Goal: Information Seeking & Learning: Learn about a topic

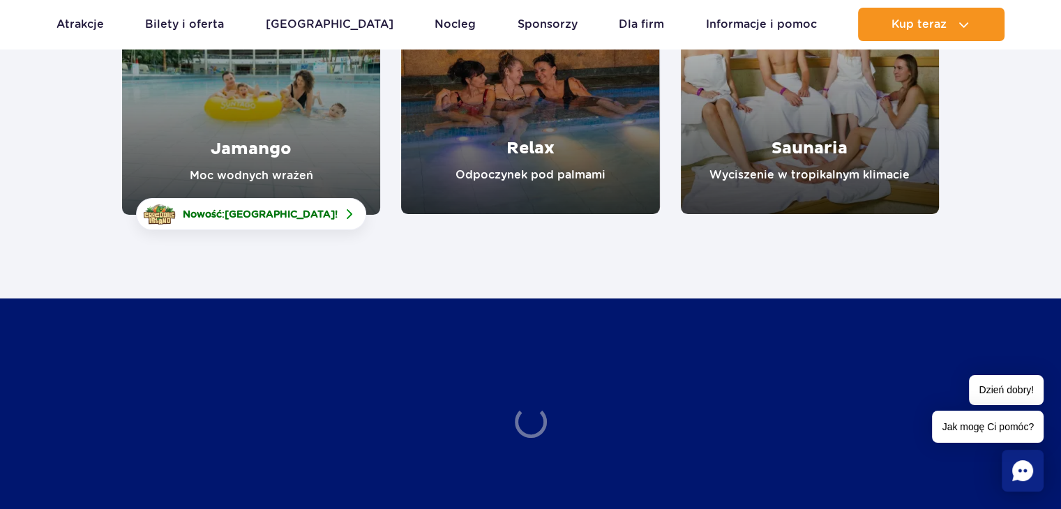
scroll to position [349, 0]
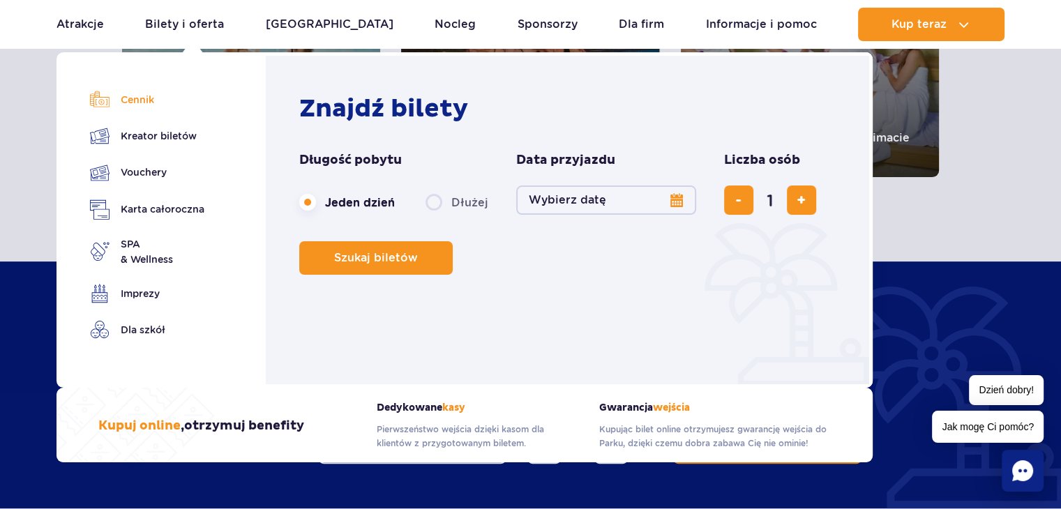
click at [142, 98] on link "Cennik" at bounding box center [147, 100] width 114 height 20
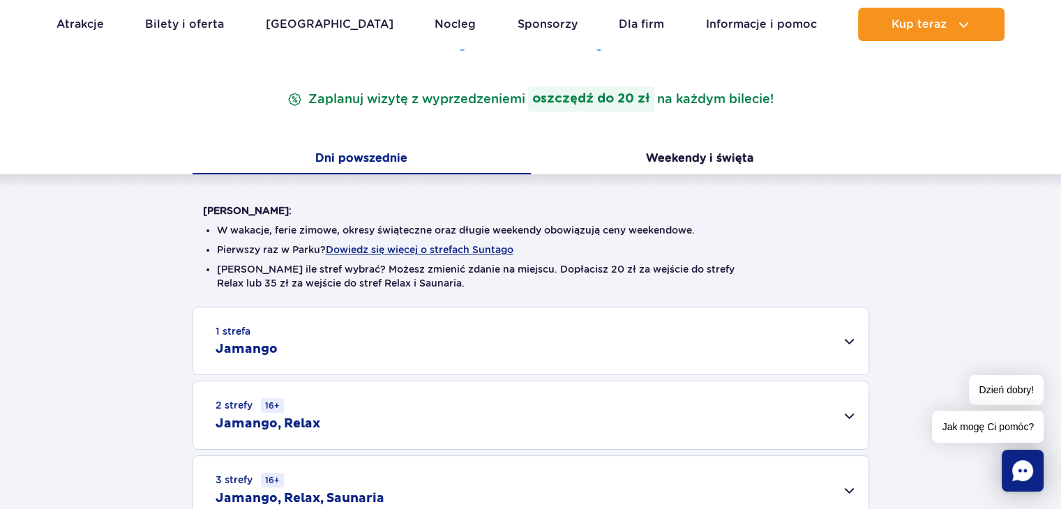
scroll to position [349, 0]
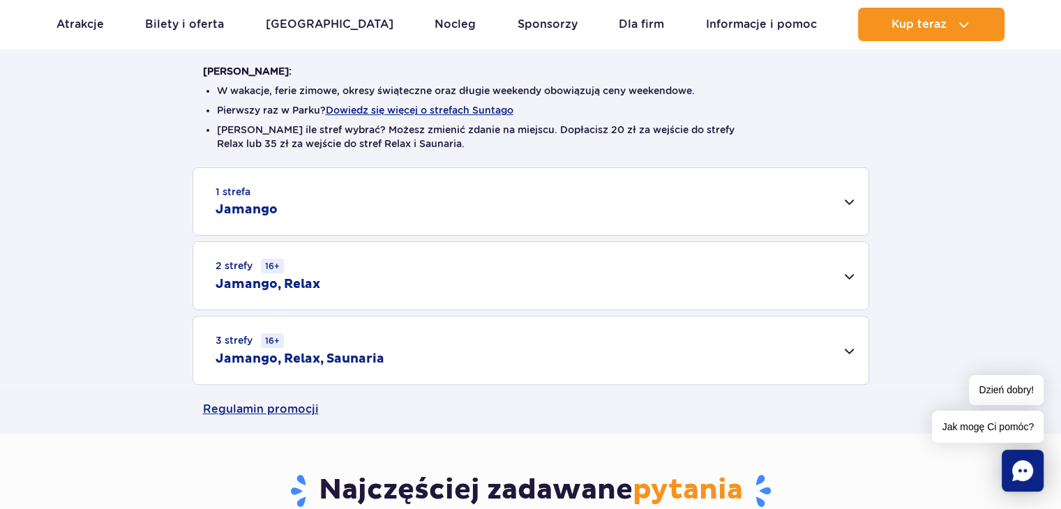
click at [842, 204] on div "1 strefa Jamango" at bounding box center [530, 201] width 675 height 67
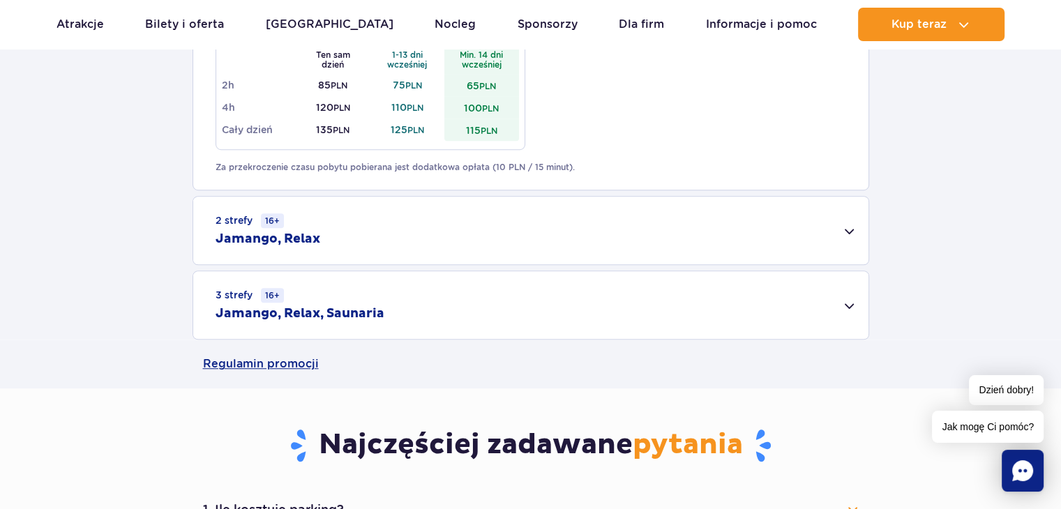
scroll to position [907, 0]
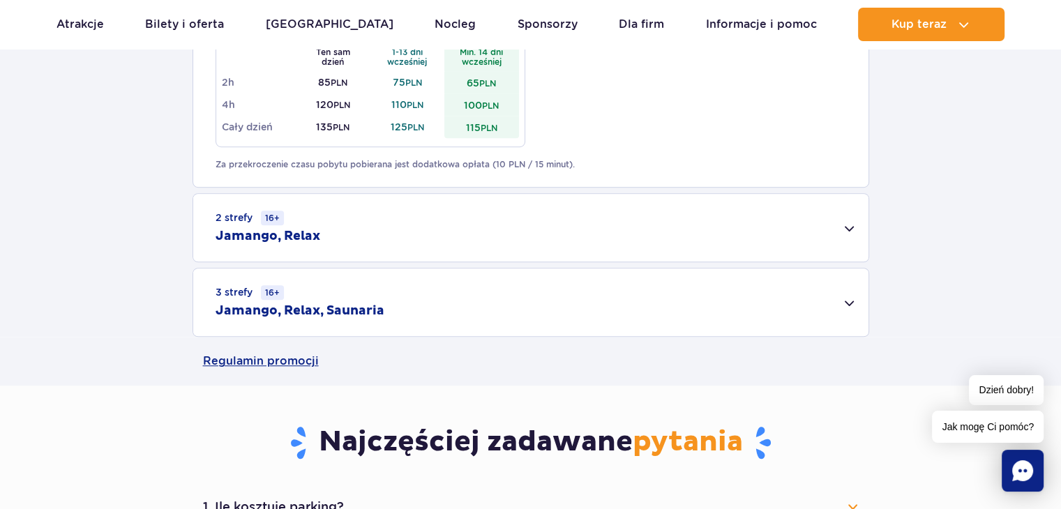
click at [842, 232] on div "2 strefy 16+ Jamango, Relax" at bounding box center [530, 228] width 675 height 68
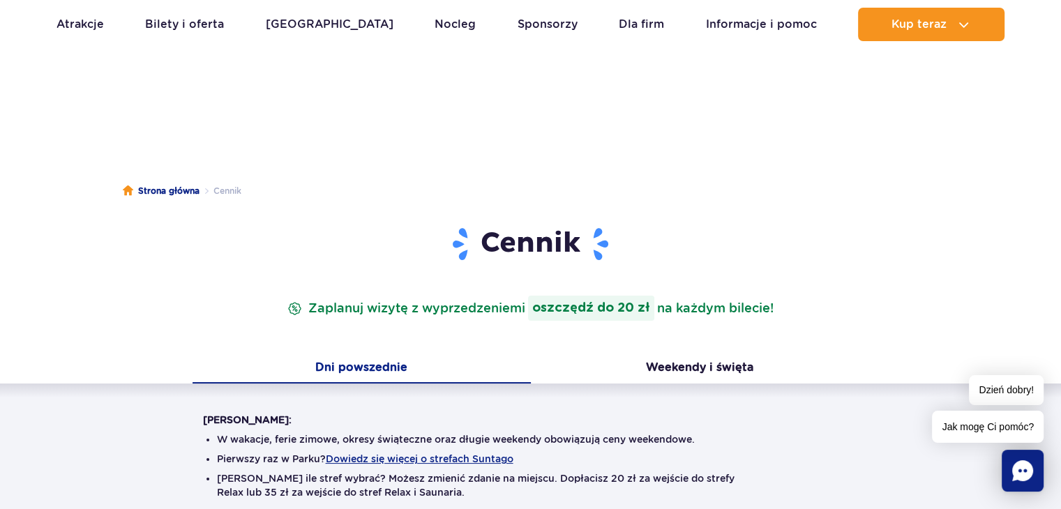
scroll to position [0, 0]
